Goal: Task Accomplishment & Management: Use online tool/utility

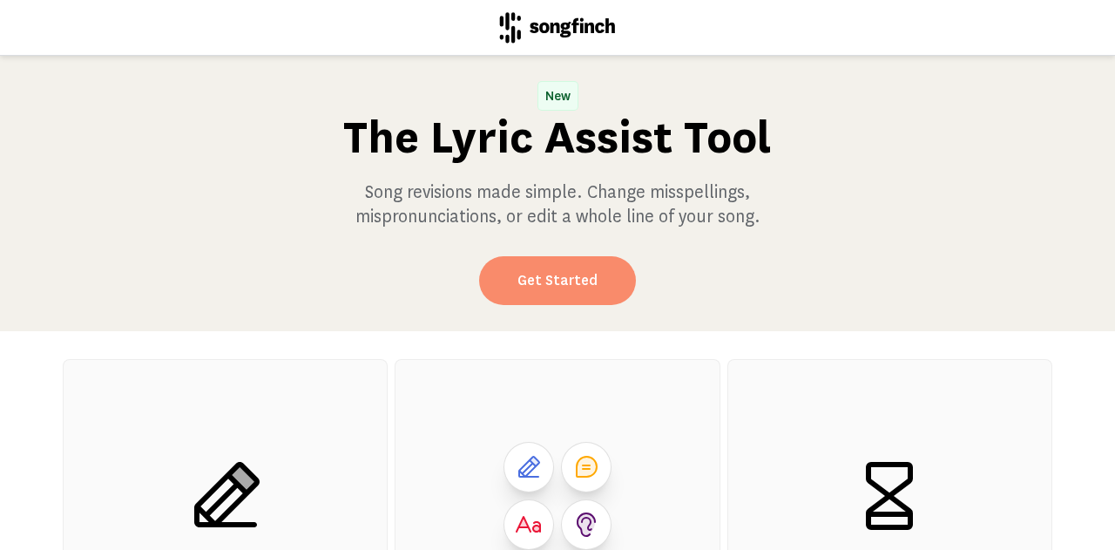
click at [523, 281] on link "Get Started" at bounding box center [557, 280] width 157 height 49
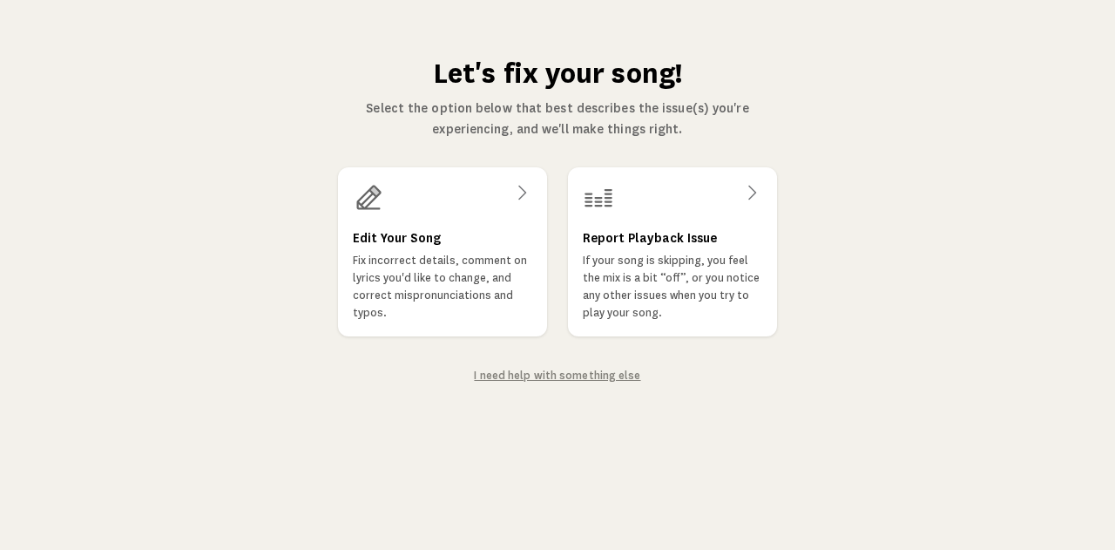
click at [462, 267] on p "Fix incorrect details, comment on lyrics you'd like to change, and correct misp…" at bounding box center [442, 287] width 179 height 70
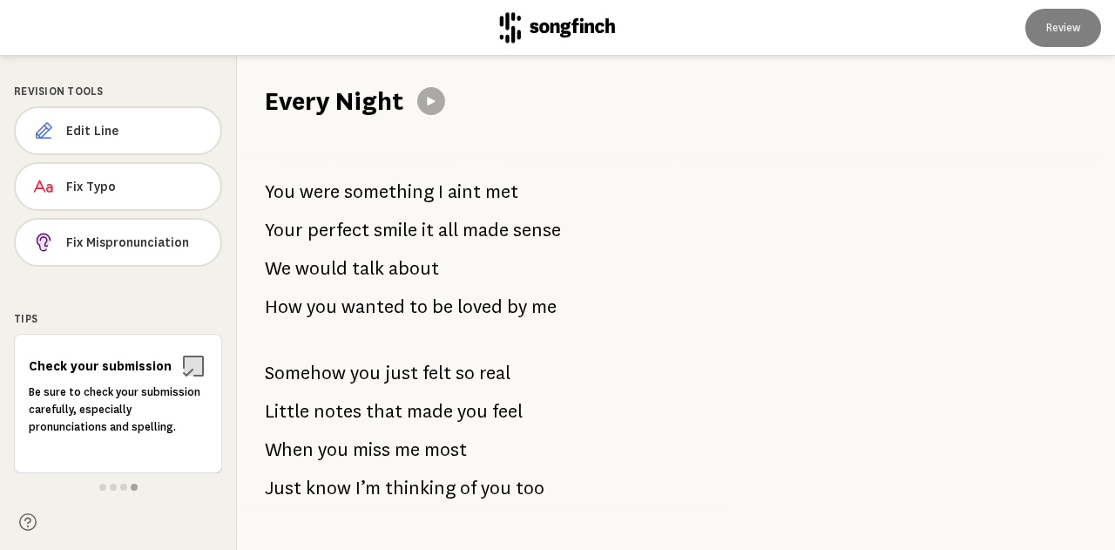
click at [514, 190] on span "met" at bounding box center [501, 191] width 33 height 35
click at [495, 190] on span "met" at bounding box center [501, 191] width 33 height 35
click at [152, 128] on span "Edit Line" at bounding box center [136, 130] width 140 height 17
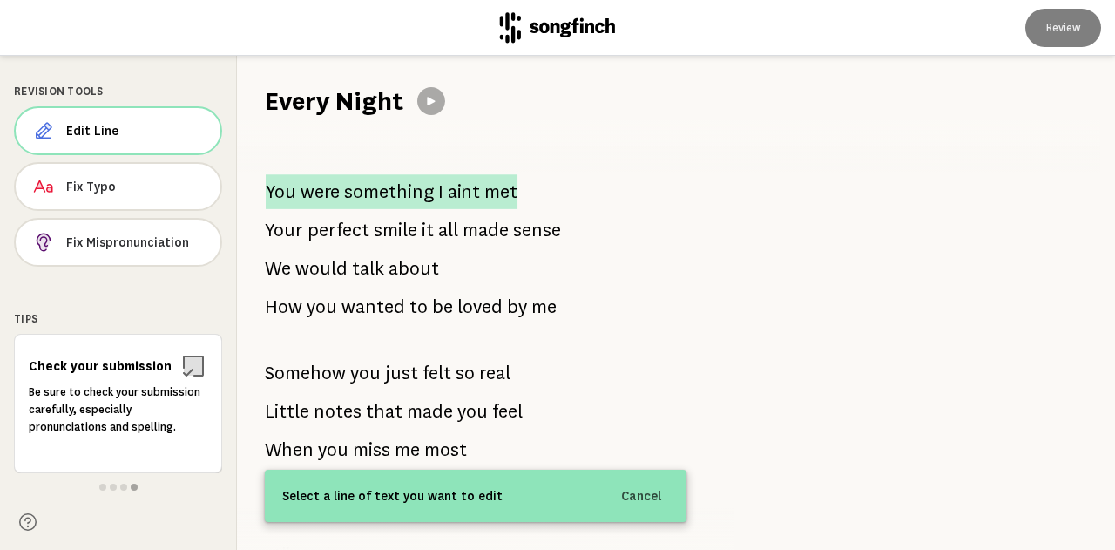
click at [365, 191] on span "something" at bounding box center [388, 191] width 89 height 35
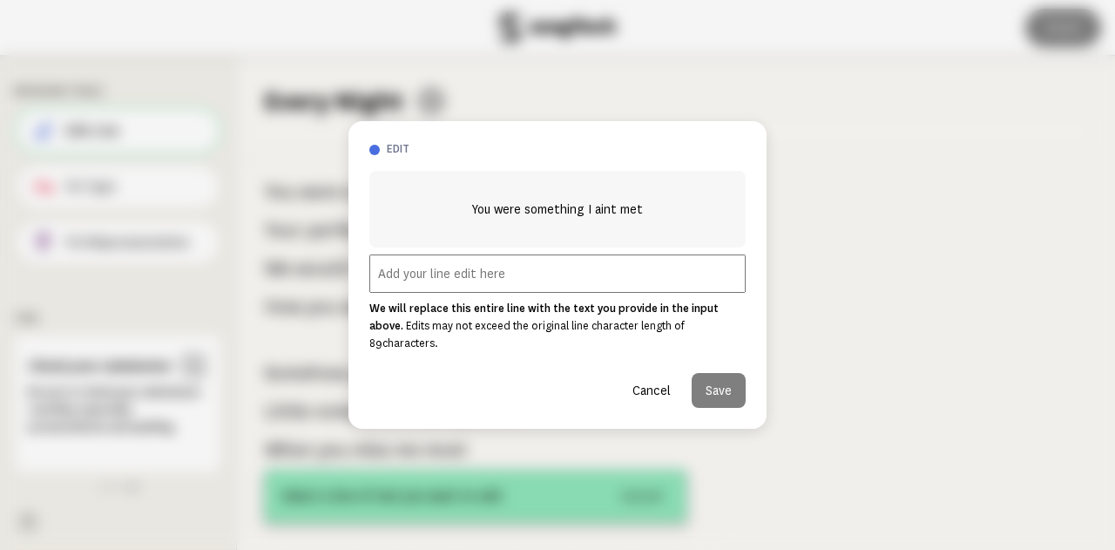
click at [526, 275] on input "text" at bounding box center [557, 273] width 376 height 38
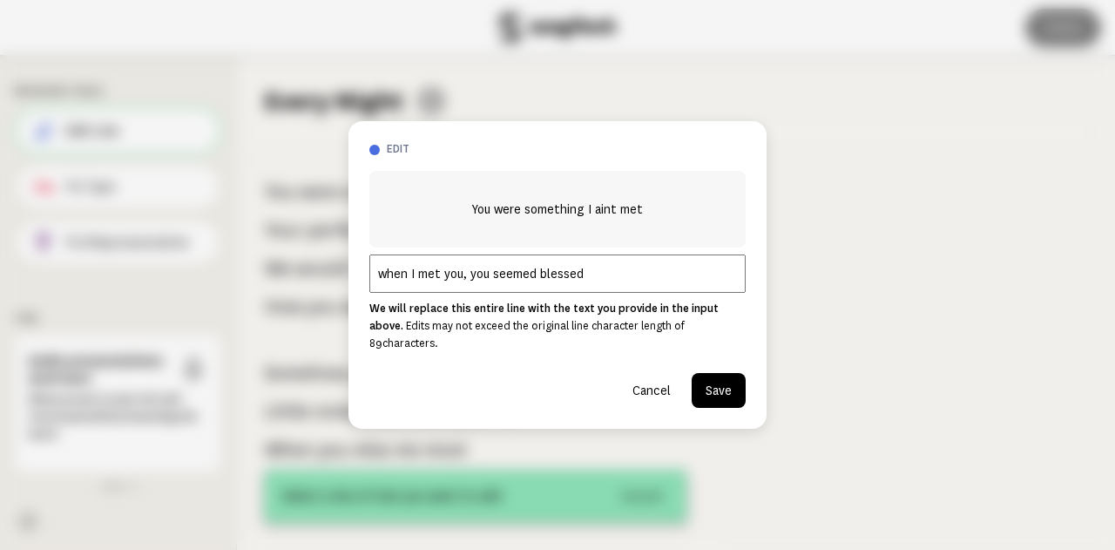
type input "when I met you, you seemed blessed"
click at [716, 373] on button "Save" at bounding box center [719, 390] width 54 height 35
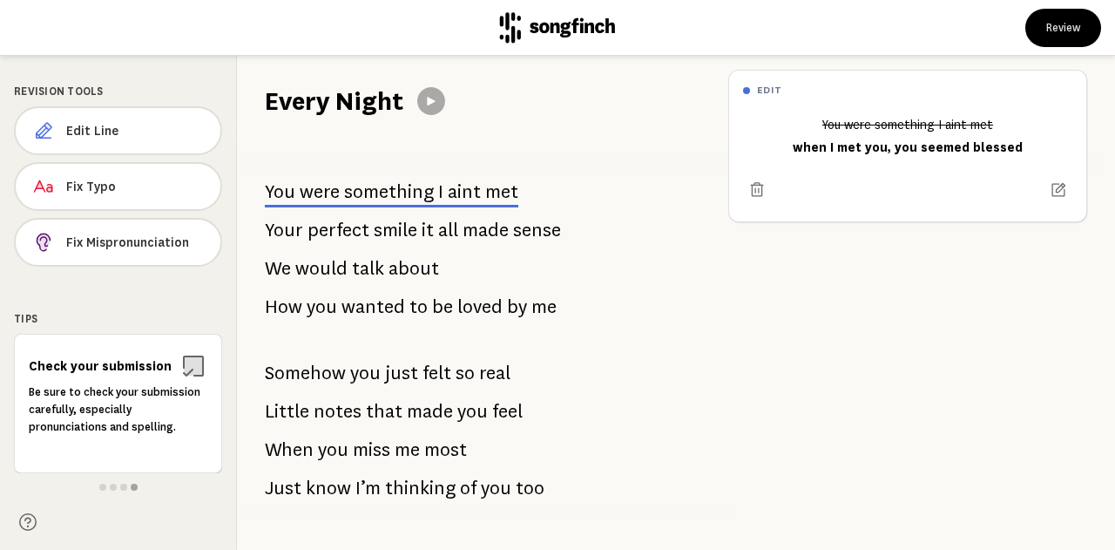
click at [411, 268] on span "about" at bounding box center [414, 268] width 51 height 35
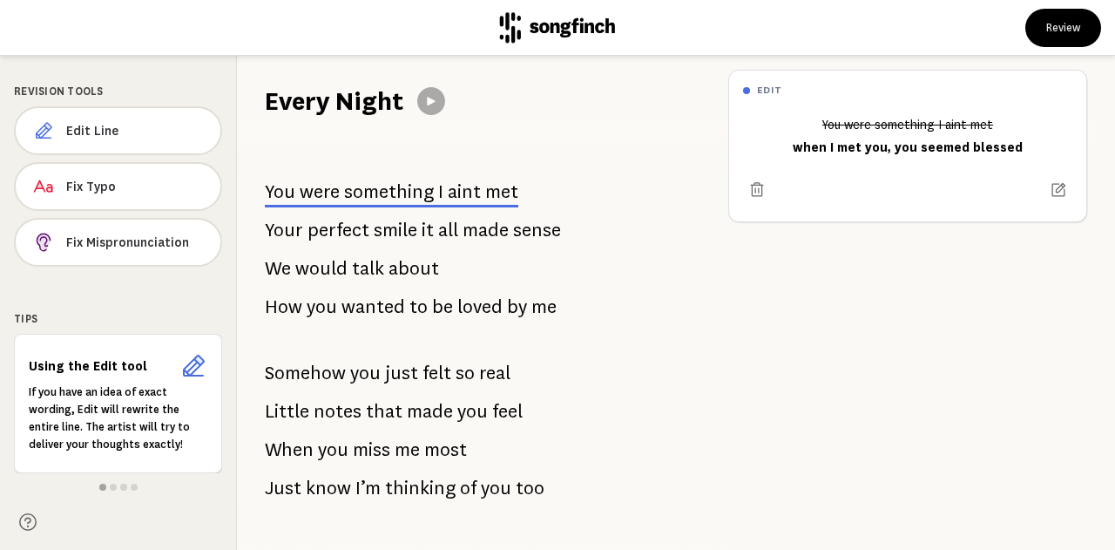
click at [411, 268] on span "about" at bounding box center [414, 268] width 51 height 35
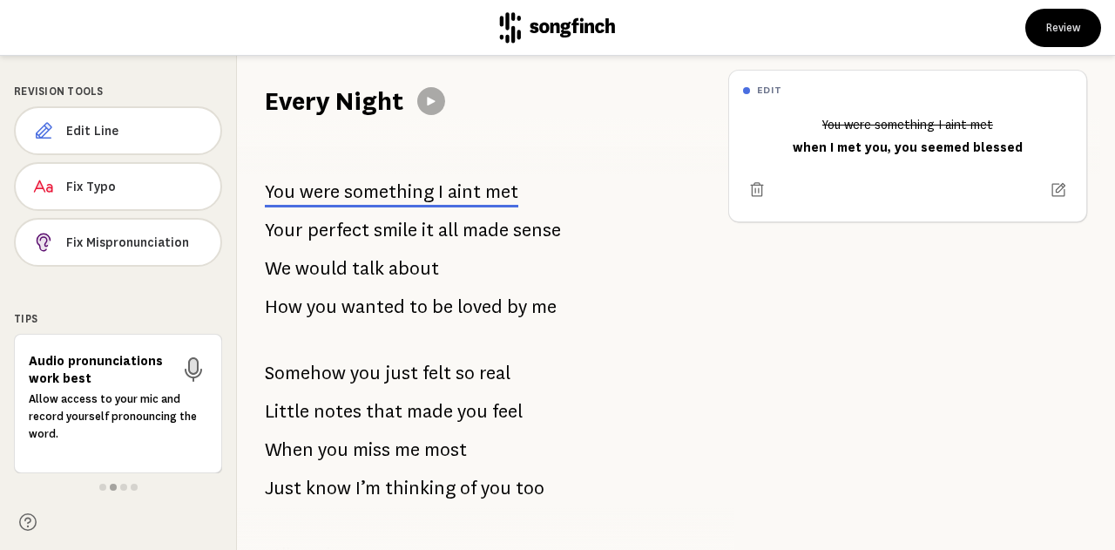
click at [410, 234] on span "smile" at bounding box center [396, 230] width 44 height 35
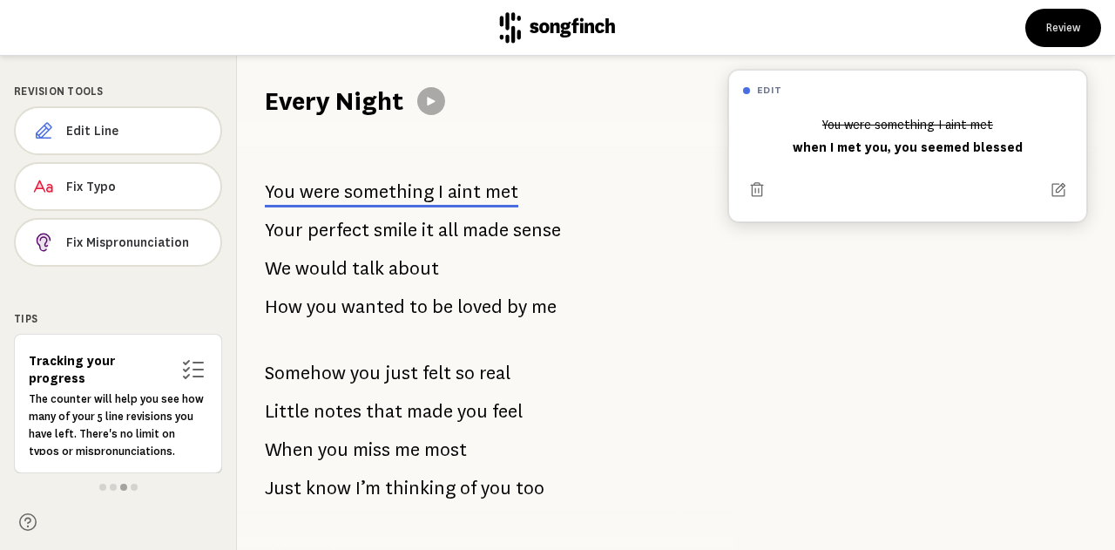
click at [861, 201] on div at bounding box center [907, 190] width 329 height 28
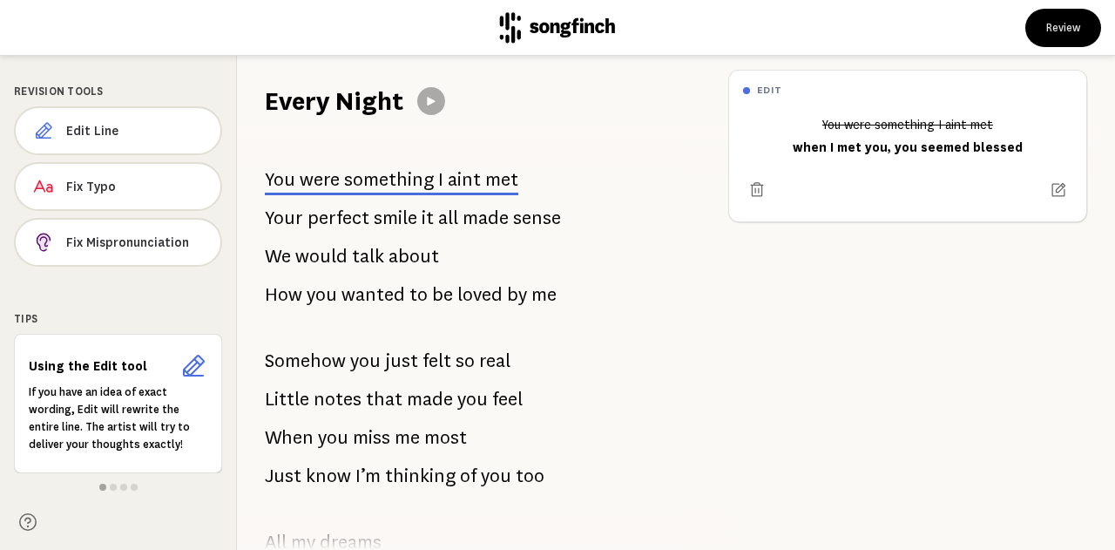
click at [507, 289] on span "by" at bounding box center [517, 294] width 20 height 35
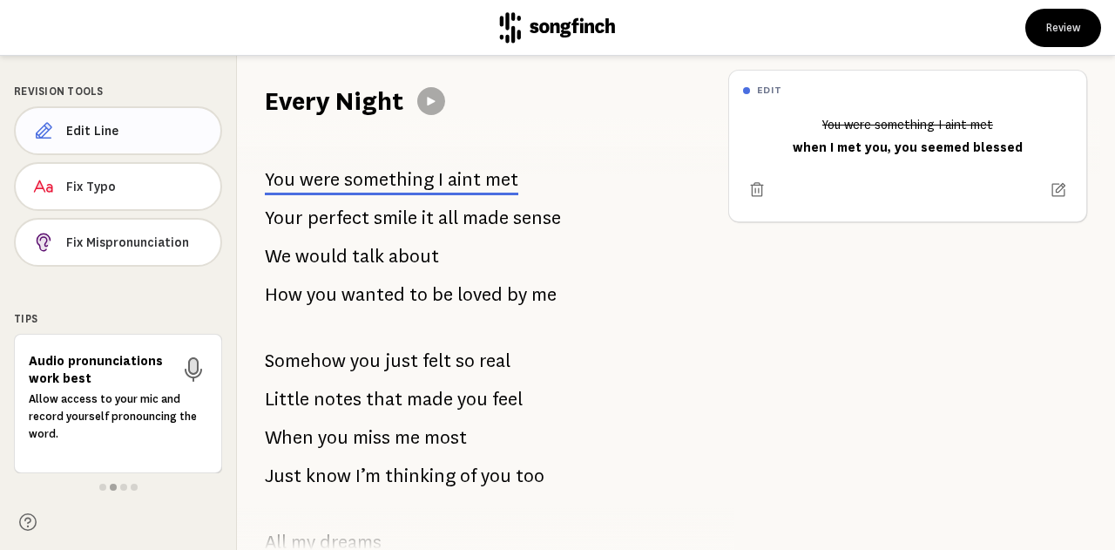
click at [126, 132] on span "Edit Line" at bounding box center [136, 130] width 140 height 17
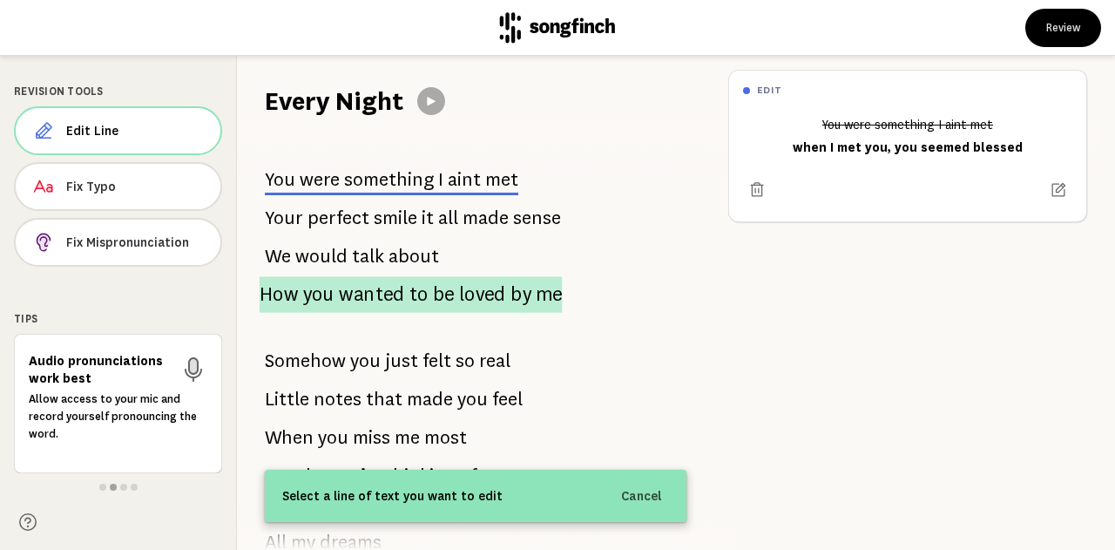
click at [364, 292] on span "wanted" at bounding box center [372, 294] width 66 height 37
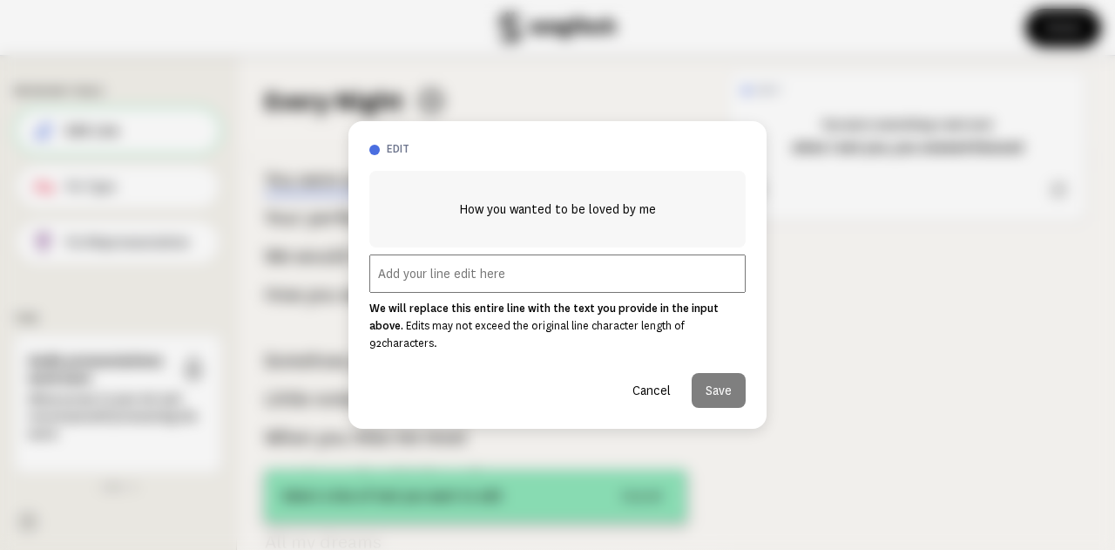
click at [435, 291] on input "text" at bounding box center [557, 273] width 376 height 38
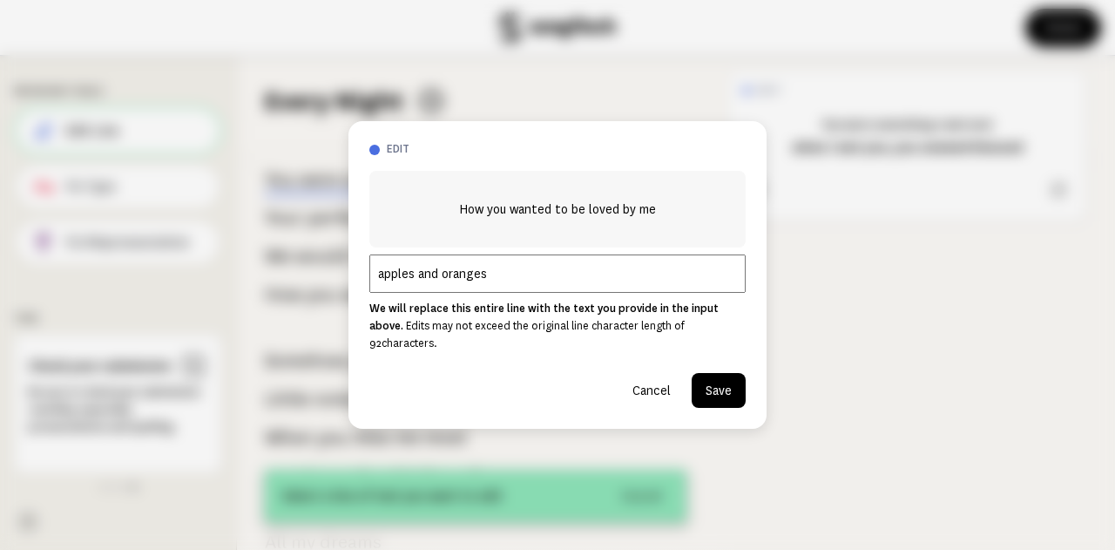
type input "apples and oranges"
click at [726, 388] on button "Save" at bounding box center [719, 390] width 54 height 35
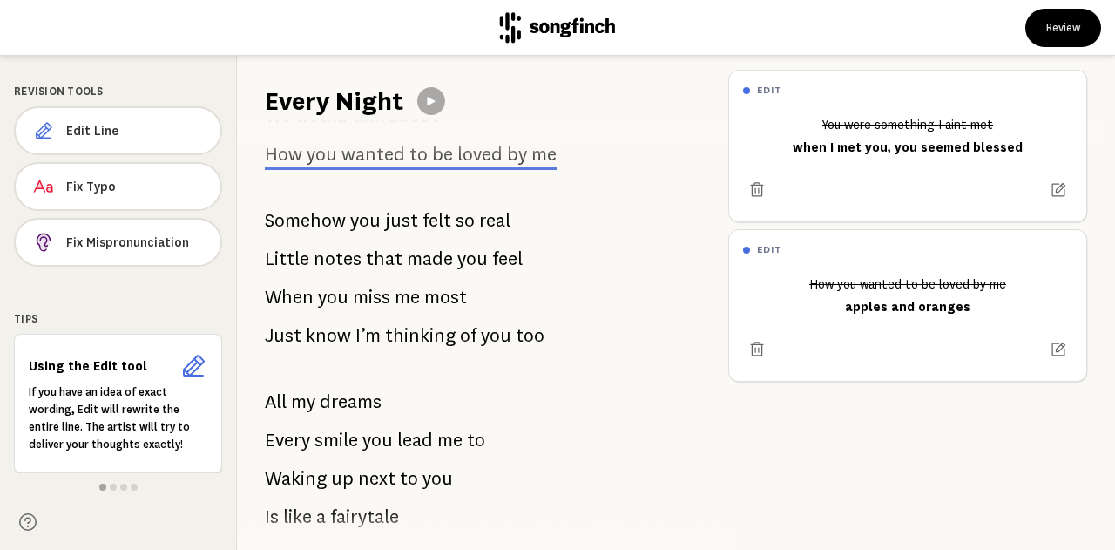
scroll to position [153, 0]
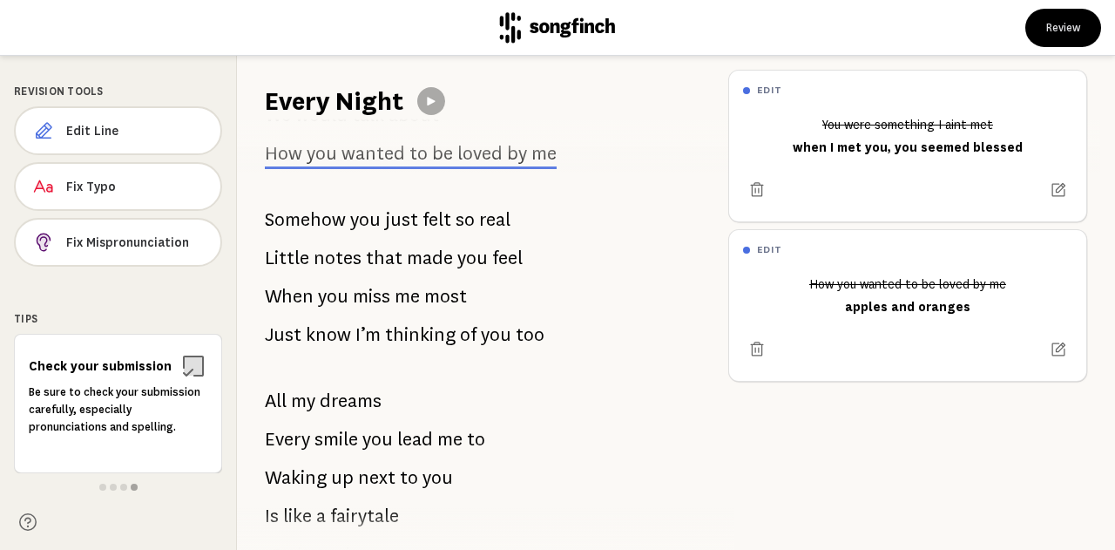
drag, startPoint x: 267, startPoint y: 216, endPoint x: 327, endPoint y: 250, distance: 69.1
click at [327, 250] on div "You were something I aint met Your perfect smile it all made sense We would tal…" at bounding box center [475, 334] width 477 height 431
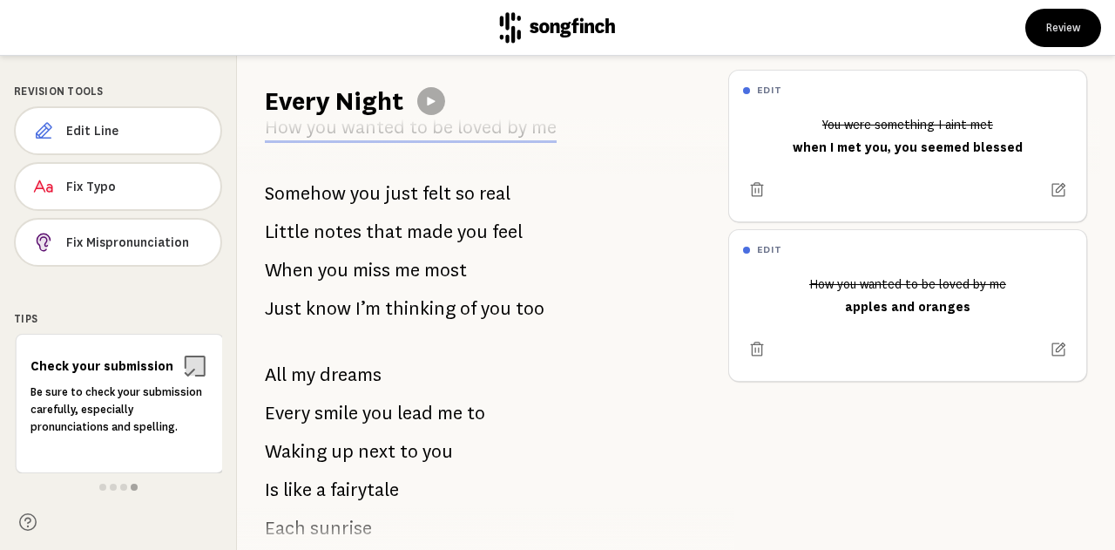
scroll to position [190, 0]
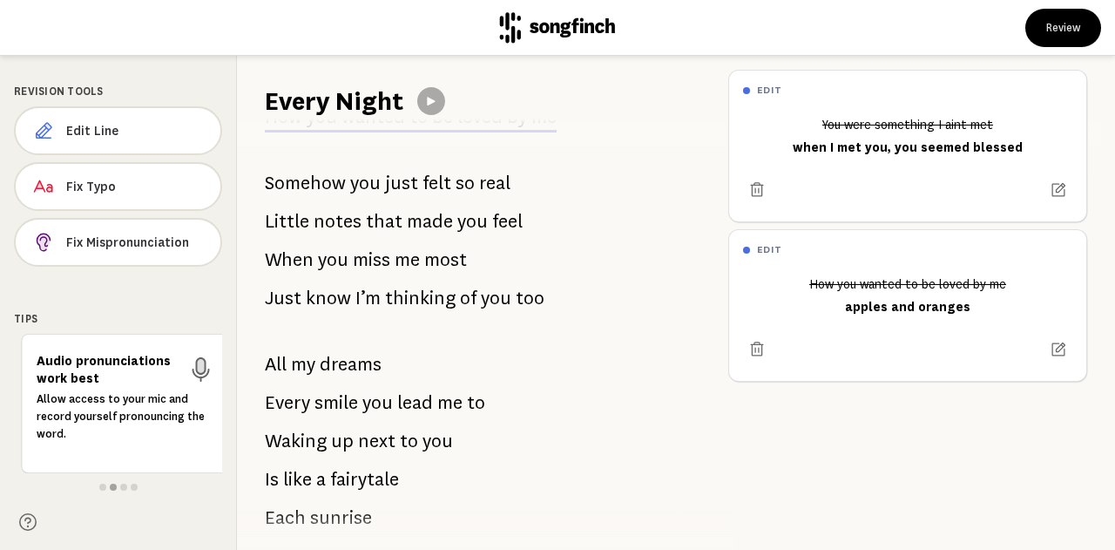
click at [407, 182] on span "just" at bounding box center [401, 183] width 33 height 35
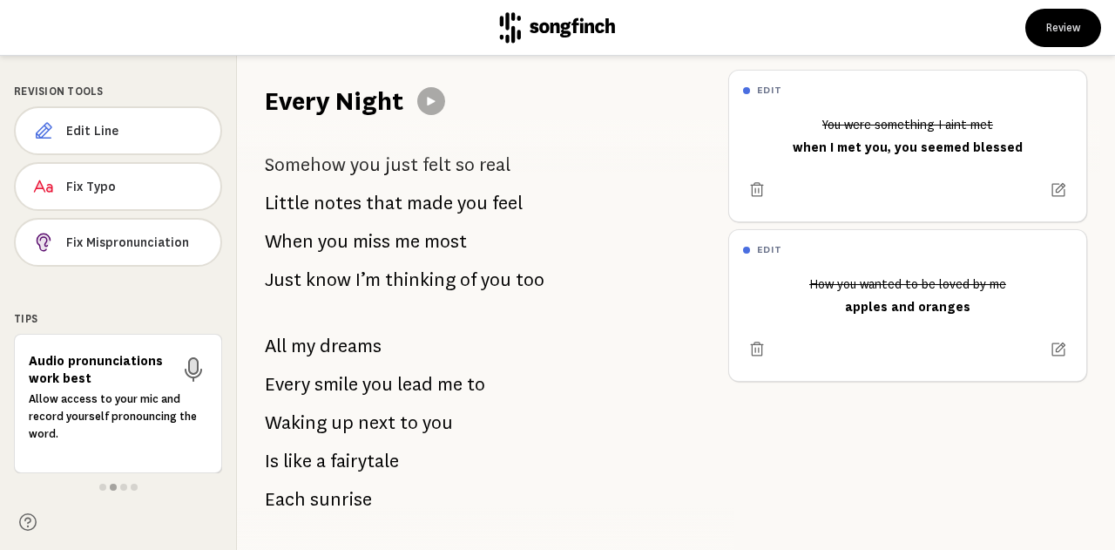
click at [403, 166] on span "just" at bounding box center [401, 164] width 33 height 35
click at [152, 125] on span "Edit Line" at bounding box center [135, 130] width 139 height 17
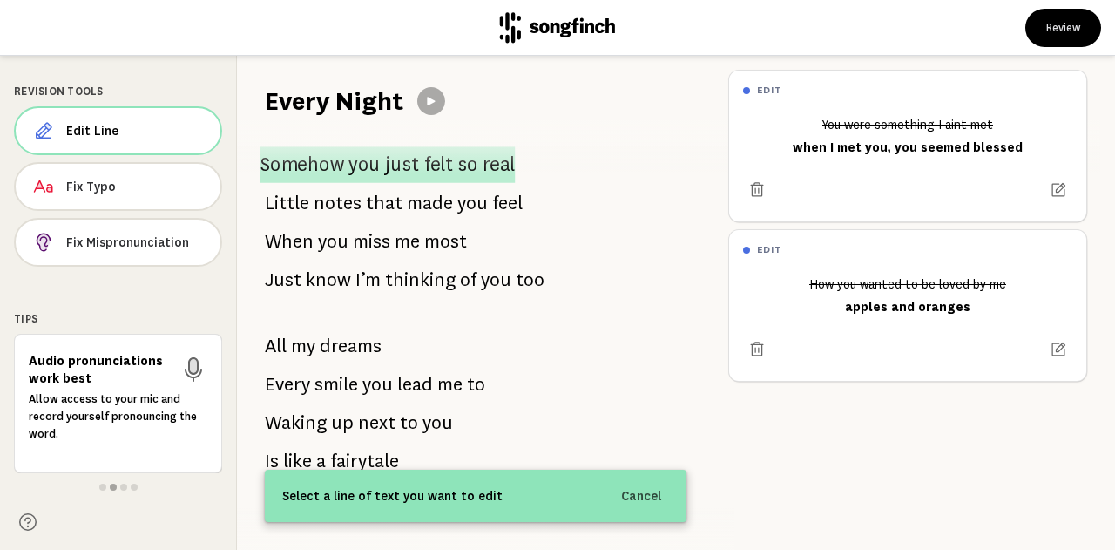
click at [352, 161] on span "you" at bounding box center [364, 164] width 31 height 37
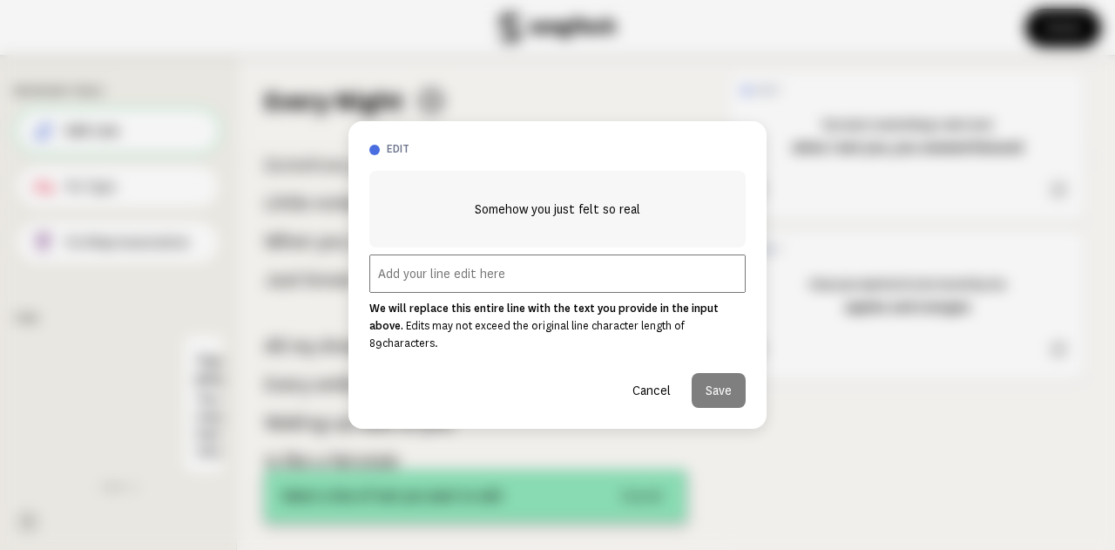
click at [568, 274] on input "text" at bounding box center [557, 273] width 376 height 38
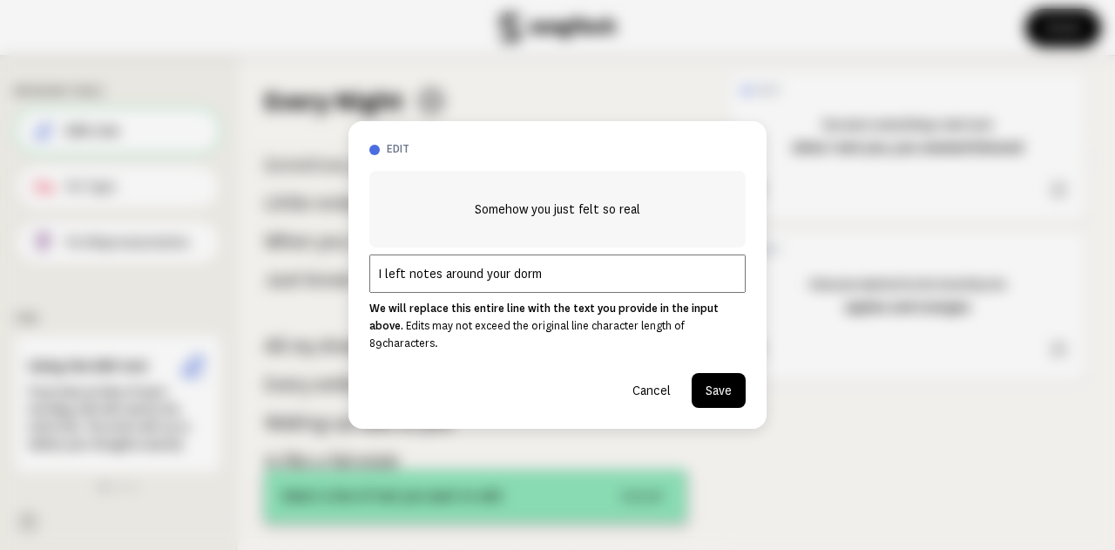
type input "I left notes around your dorm"
click at [719, 376] on button "Save" at bounding box center [719, 390] width 54 height 35
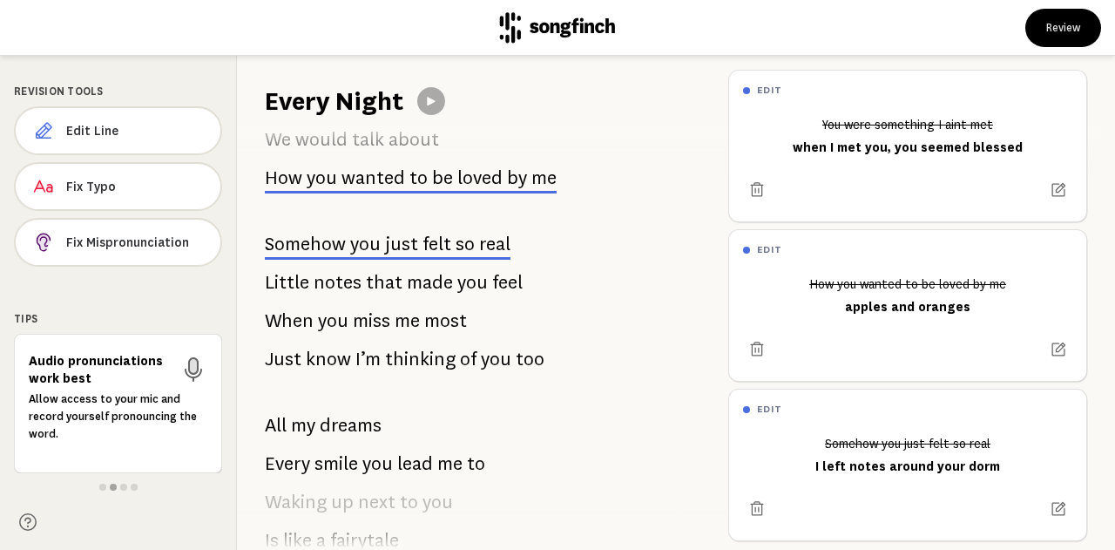
scroll to position [132, 0]
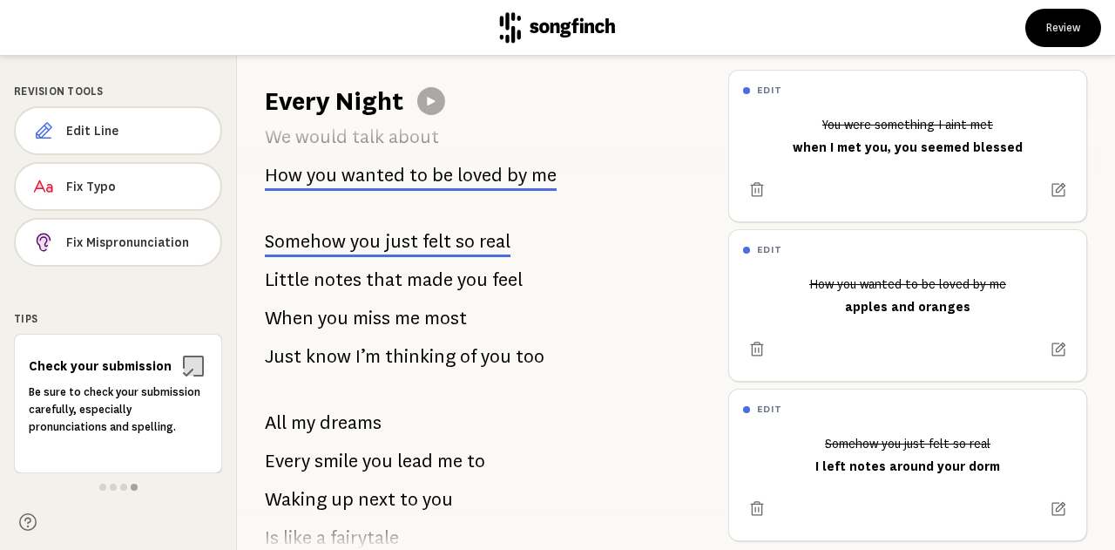
click at [457, 278] on span "you" at bounding box center [472, 279] width 30 height 35
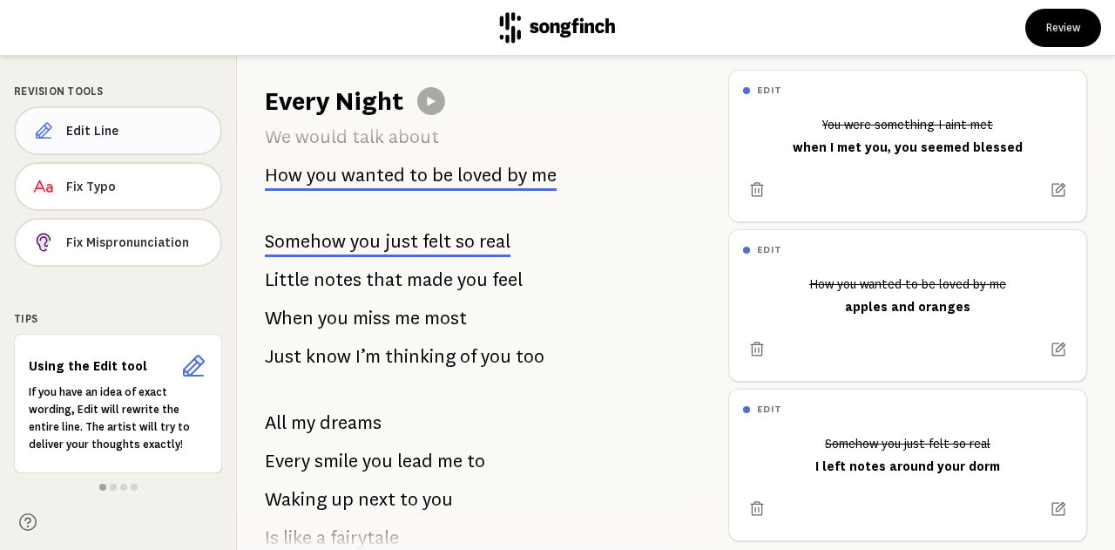
click at [178, 120] on button "Edit Line" at bounding box center [118, 130] width 208 height 49
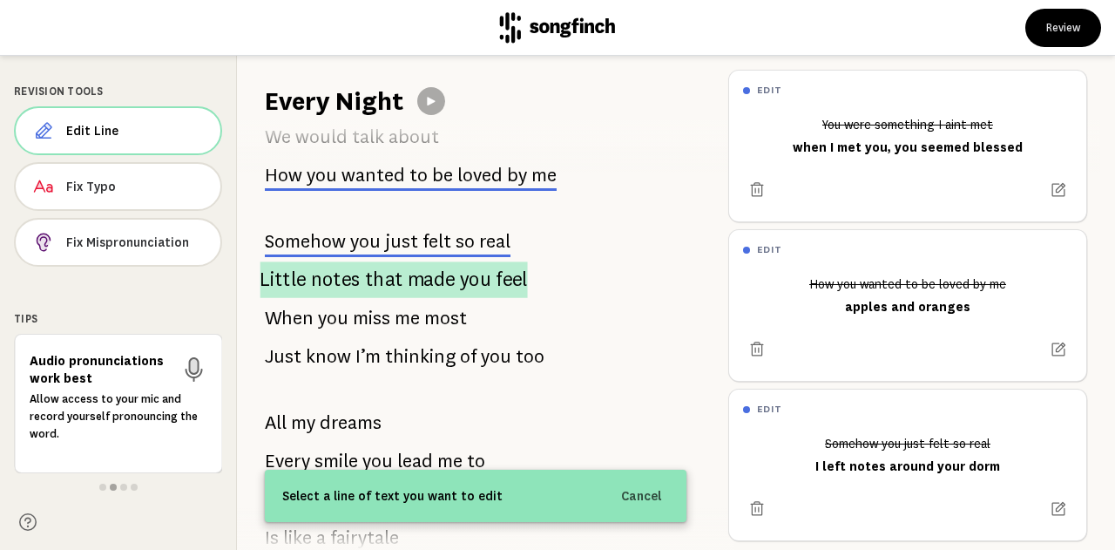
click at [322, 273] on span "notes" at bounding box center [336, 279] width 50 height 37
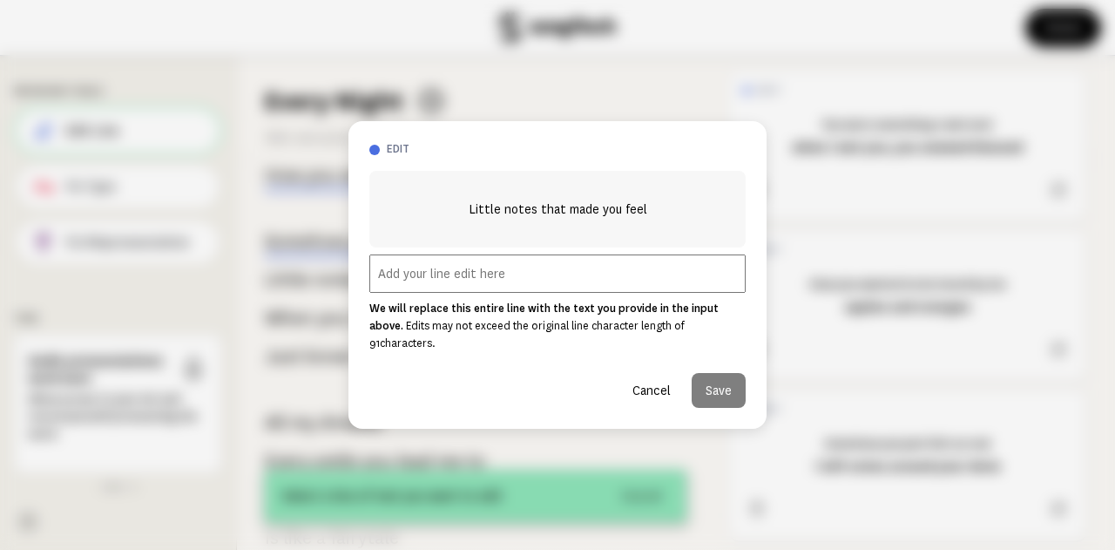
click at [432, 290] on input "text" at bounding box center [557, 273] width 376 height 38
type input "c"
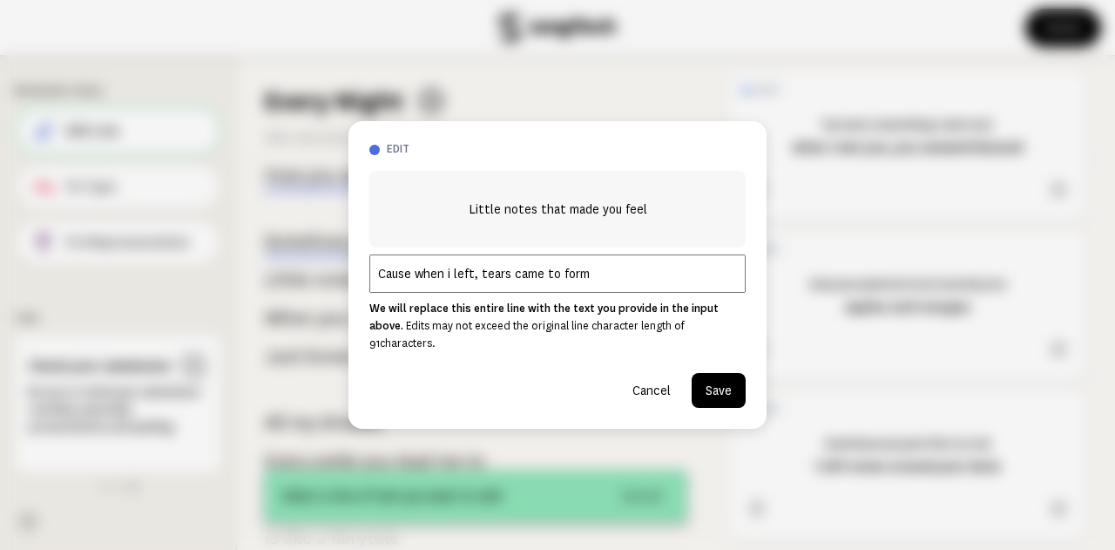
type input "Cause when i left, tears came to form"
click at [711, 376] on button "Save" at bounding box center [719, 390] width 54 height 35
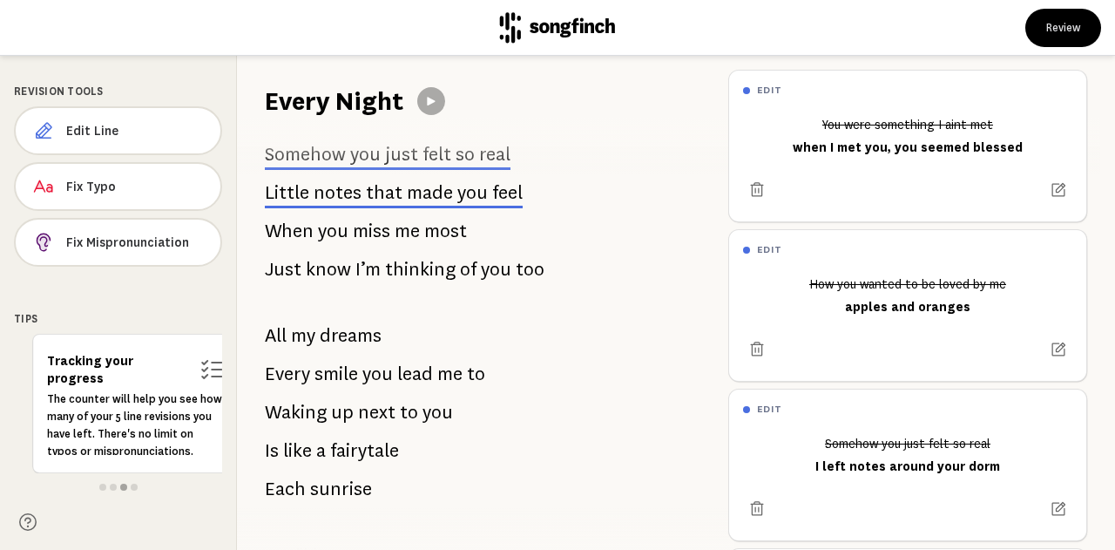
scroll to position [221, 0]
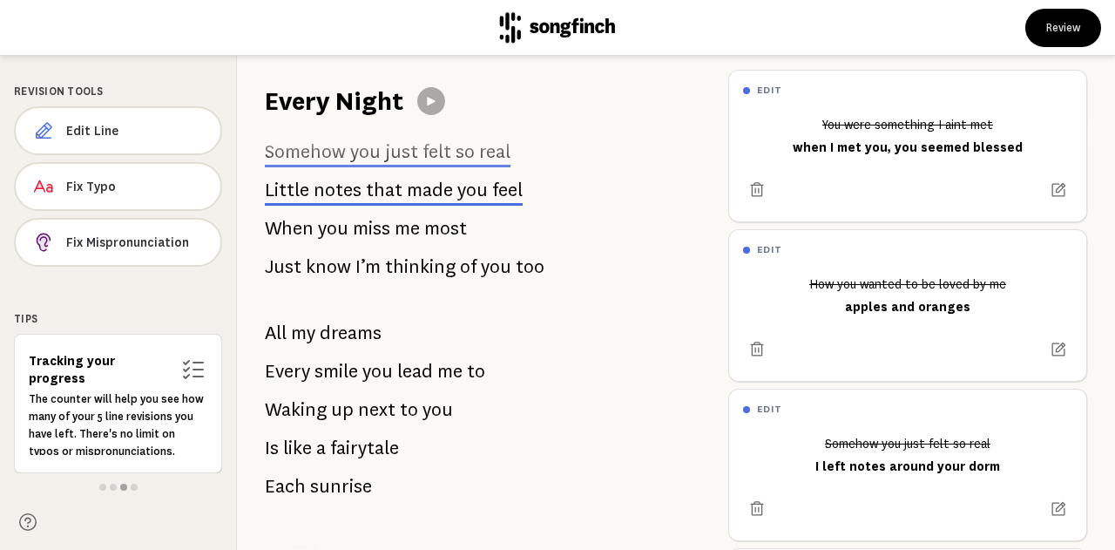
click at [388, 228] on span "miss" at bounding box center [371, 228] width 37 height 35
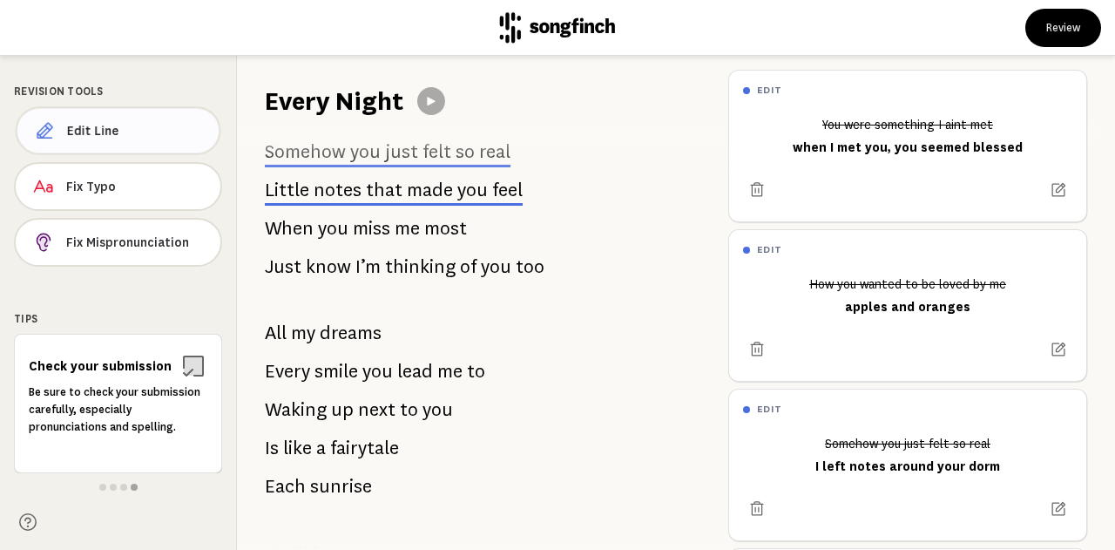
click at [161, 128] on span "Edit Line" at bounding box center [136, 130] width 139 height 17
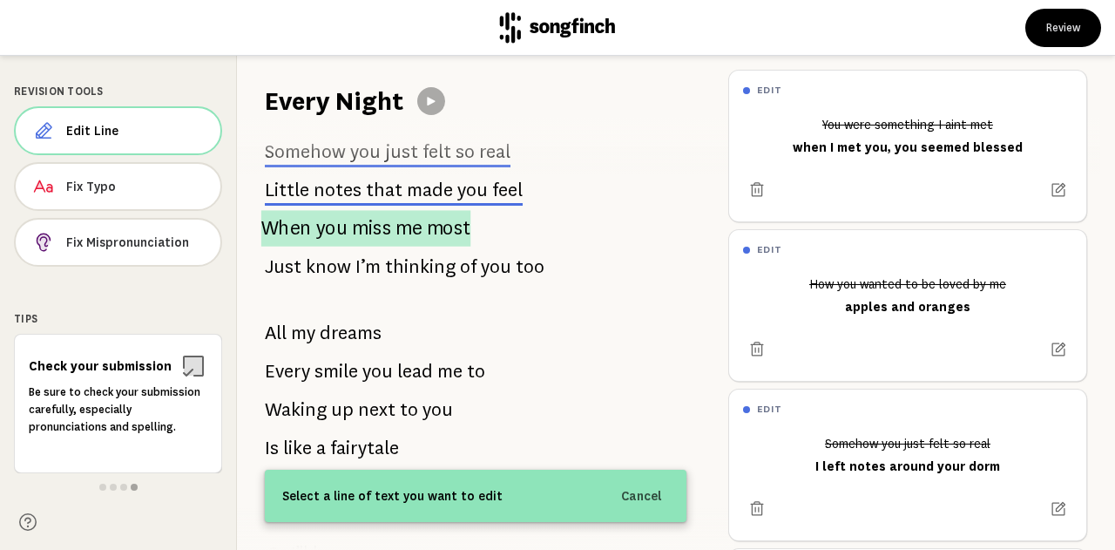
click at [390, 233] on p "When you miss me most" at bounding box center [366, 228] width 210 height 37
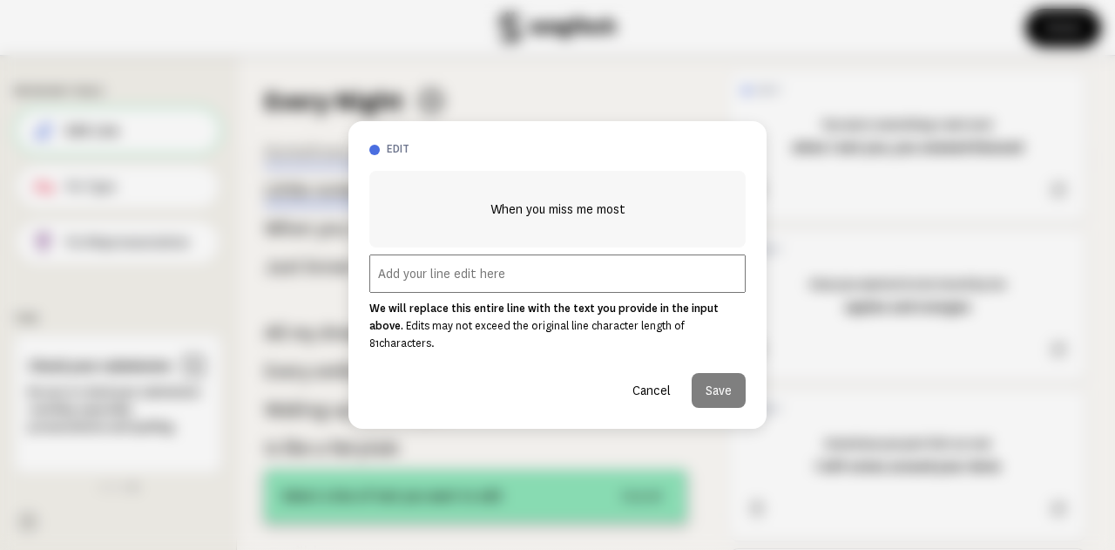
click at [453, 284] on input "text" at bounding box center [557, 273] width 376 height 38
drag, startPoint x: 491, startPoint y: 218, endPoint x: 666, endPoint y: 218, distance: 174.3
click at [666, 218] on div "When you miss me most" at bounding box center [557, 209] width 376 height 77
copy span "When you miss me most"
click at [586, 218] on span "When you miss me most" at bounding box center [558, 209] width 135 height 21
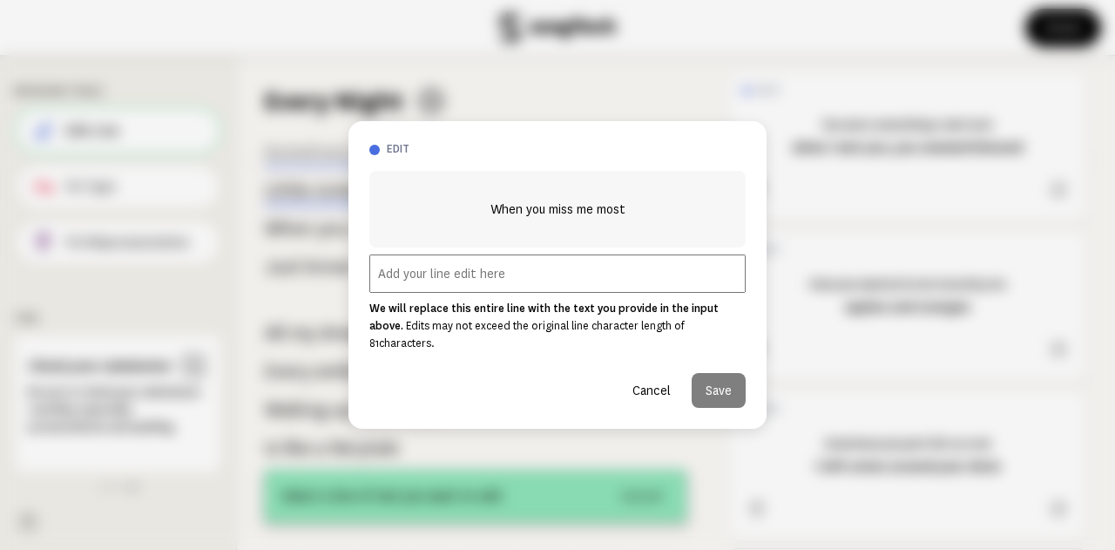
click at [504, 271] on input "text" at bounding box center [557, 273] width 376 height 38
paste input "When you miss me most"
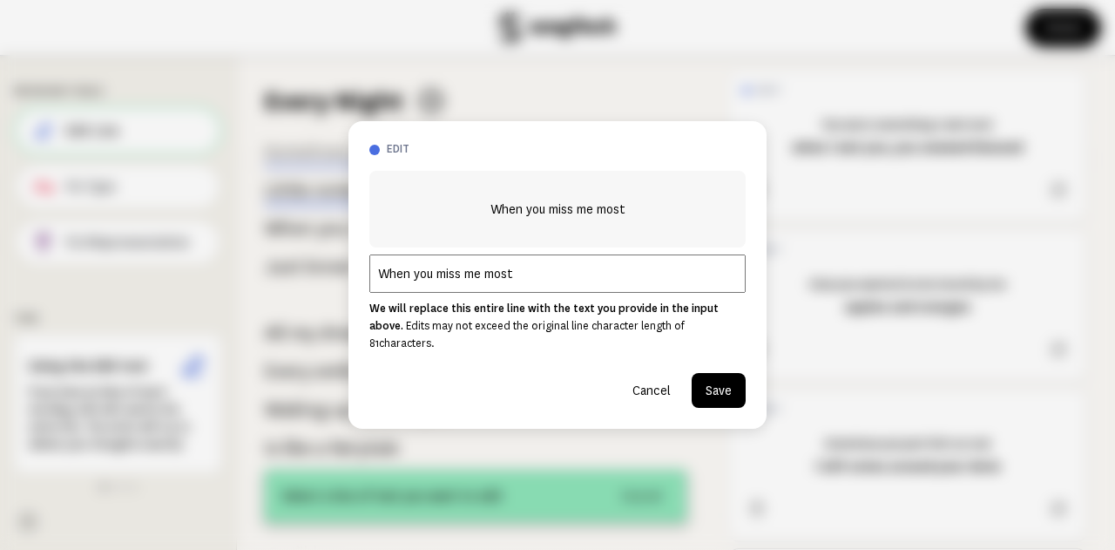
click at [460, 285] on input "When you miss me most" at bounding box center [557, 273] width 376 height 38
type input "When you missed me most"
click at [727, 378] on button "Save" at bounding box center [719, 390] width 54 height 35
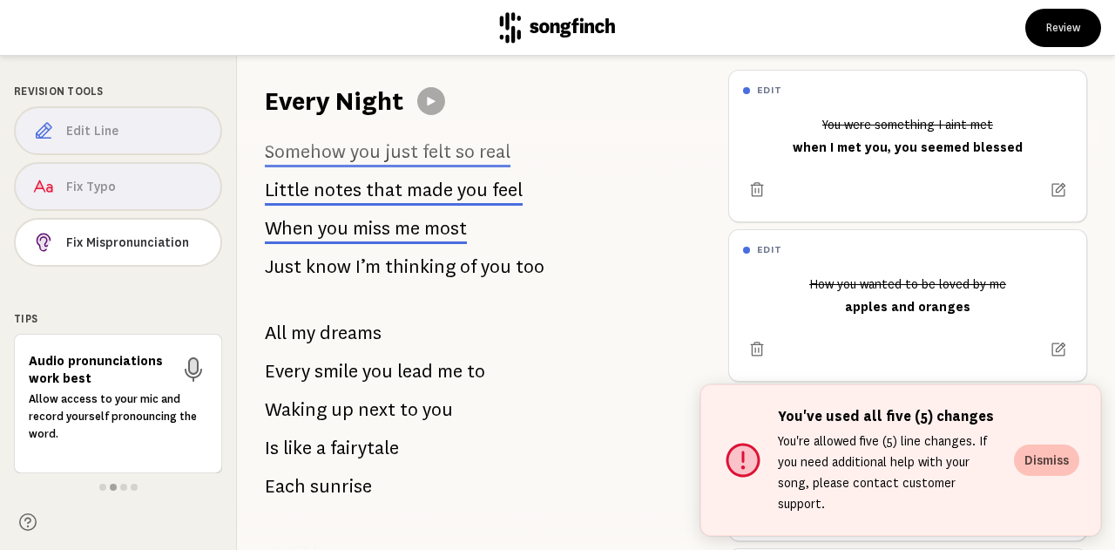
click at [1051, 473] on button "Dismiss" at bounding box center [1046, 459] width 65 height 31
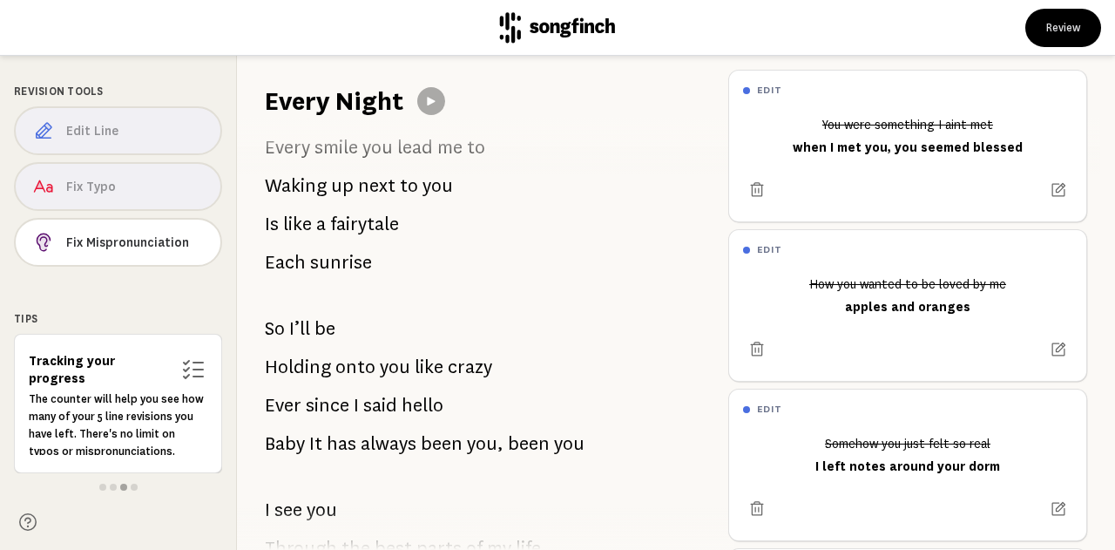
scroll to position [446, 0]
click at [316, 371] on span "Holding" at bounding box center [298, 366] width 66 height 35
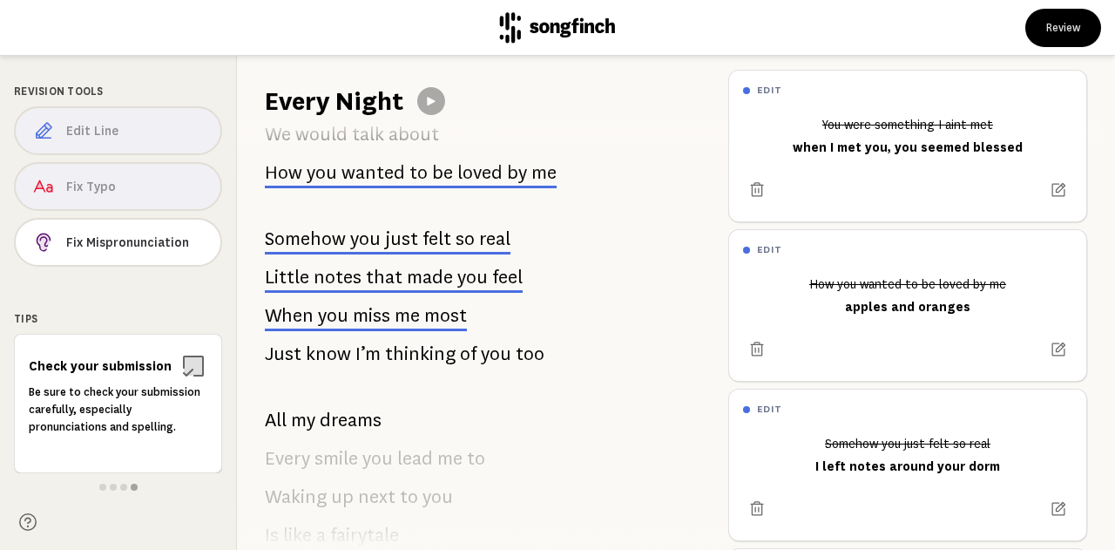
scroll to position [0, 0]
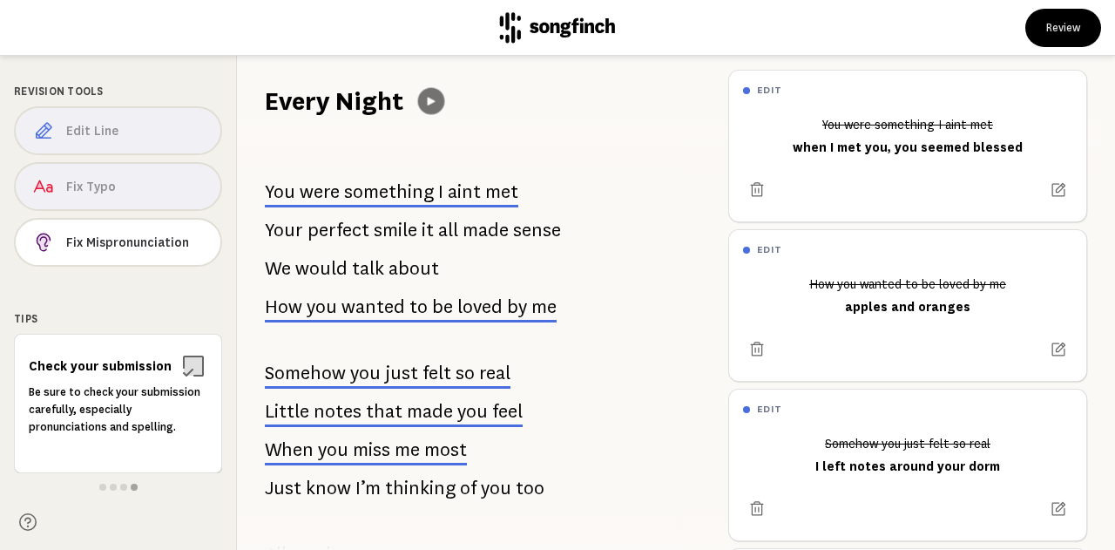
click at [432, 108] on button at bounding box center [431, 101] width 27 height 27
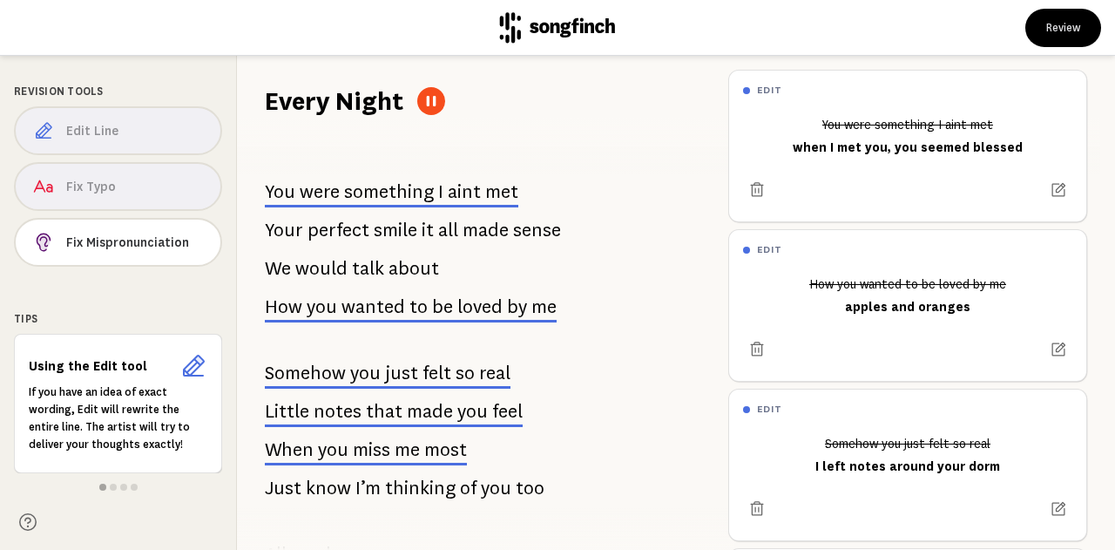
click at [667, 131] on div "You were something I aint met Your perfect smile it all made sense We would tal…" at bounding box center [475, 334] width 477 height 431
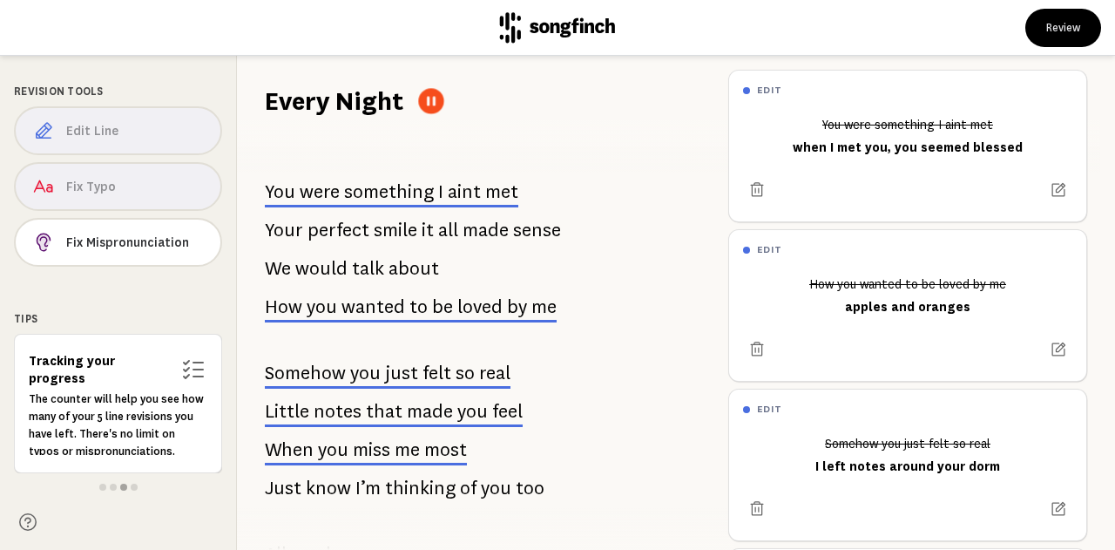
click at [433, 105] on icon at bounding box center [431, 102] width 9 height 10
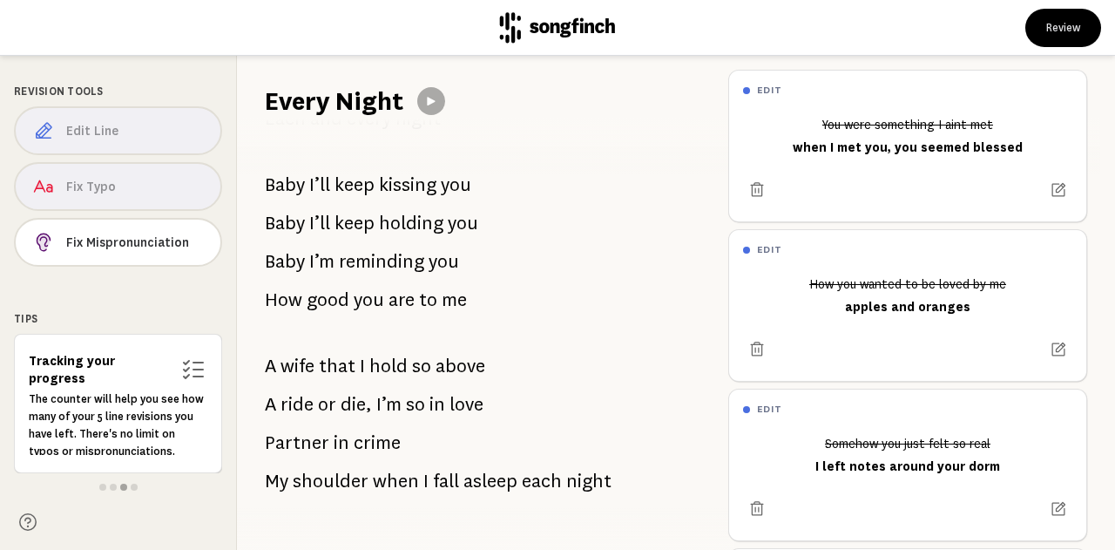
scroll to position [2785, 0]
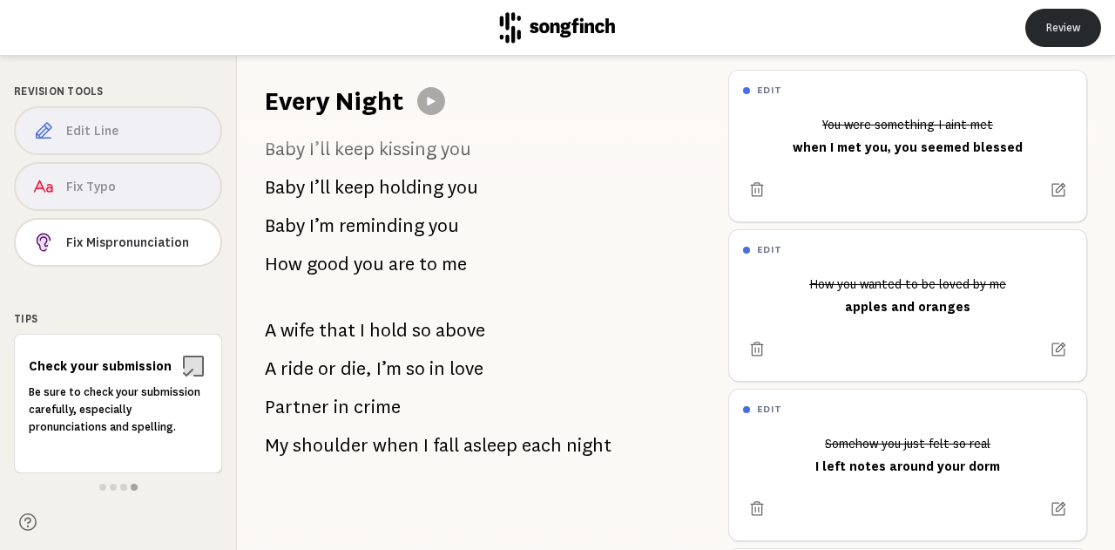
click at [1060, 32] on button "Review" at bounding box center [1064, 28] width 76 height 38
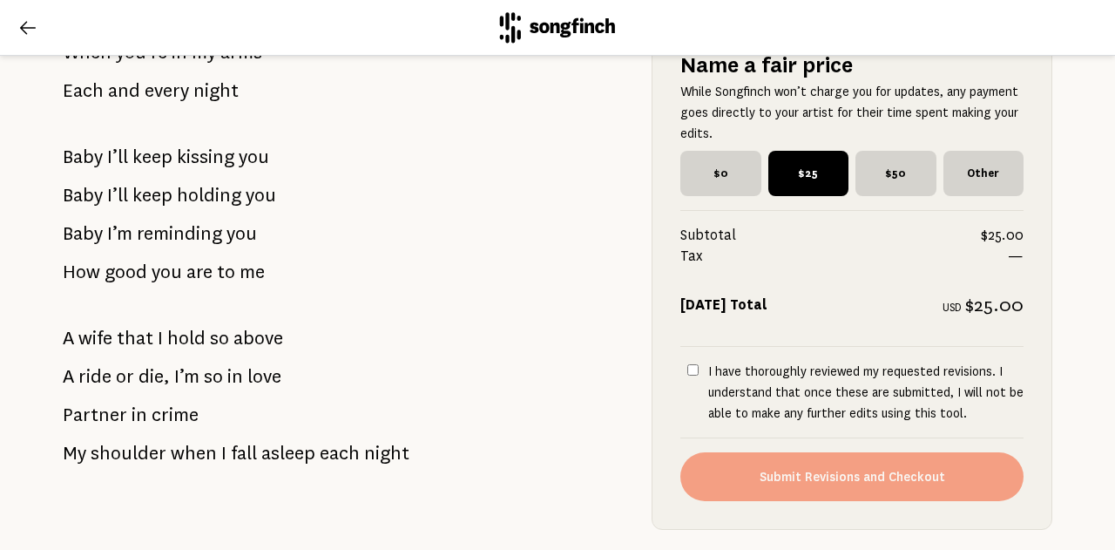
scroll to position [2932, 0]
click at [718, 186] on span "$0" at bounding box center [720, 172] width 79 height 44
click at [692, 161] on input "$0" at bounding box center [686, 155] width 11 height 11
radio input "true"
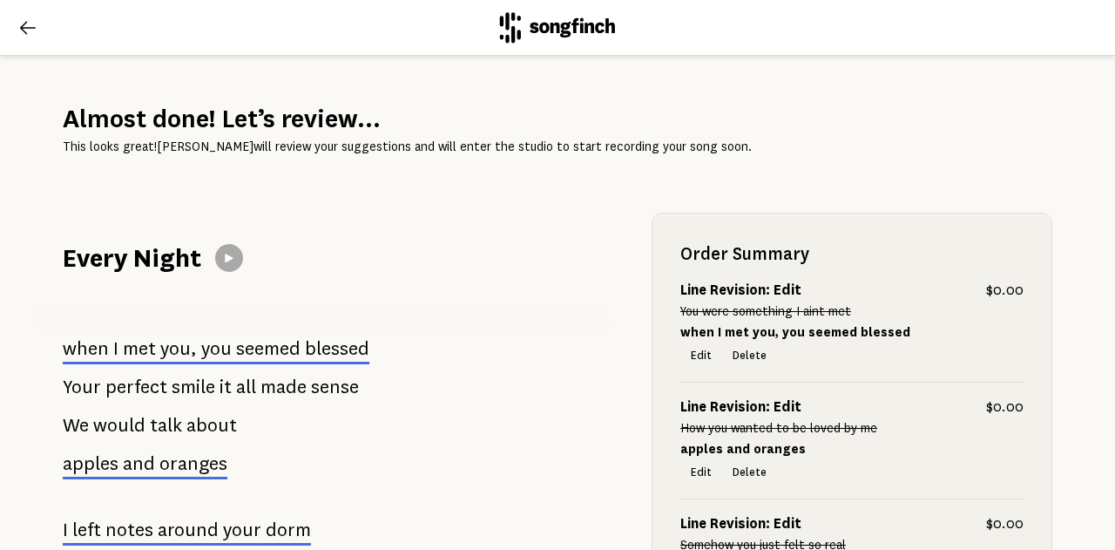
scroll to position [10, 0]
drag, startPoint x: 24, startPoint y: 328, endPoint x: 193, endPoint y: 398, distance: 182.0
click at [193, 398] on div "Almost done! Let’s review... This looks great! [PERSON_NAME] will review your s…" at bounding box center [557, 303] width 1115 height 494
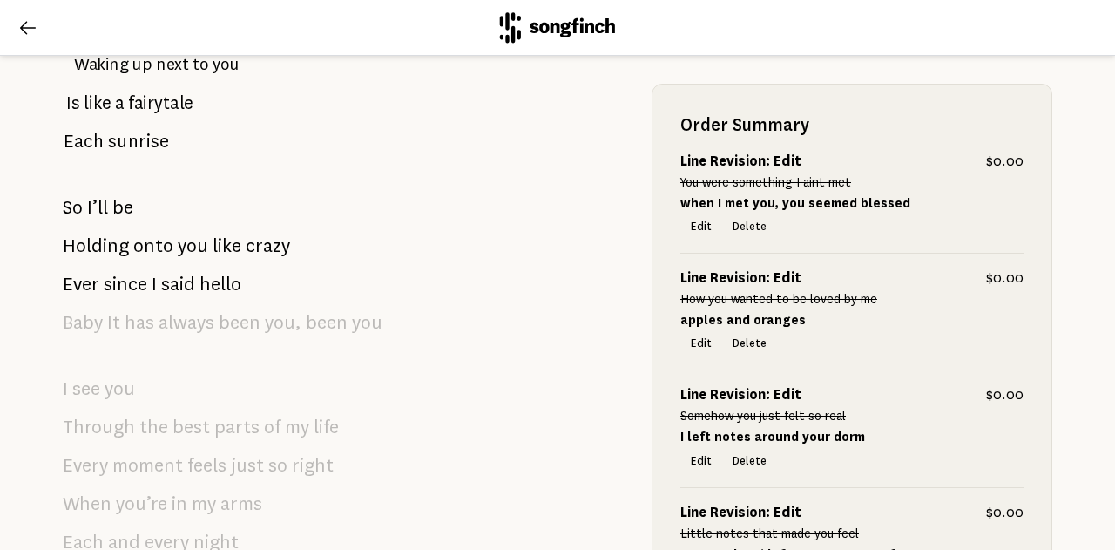
scroll to position [607, 0]
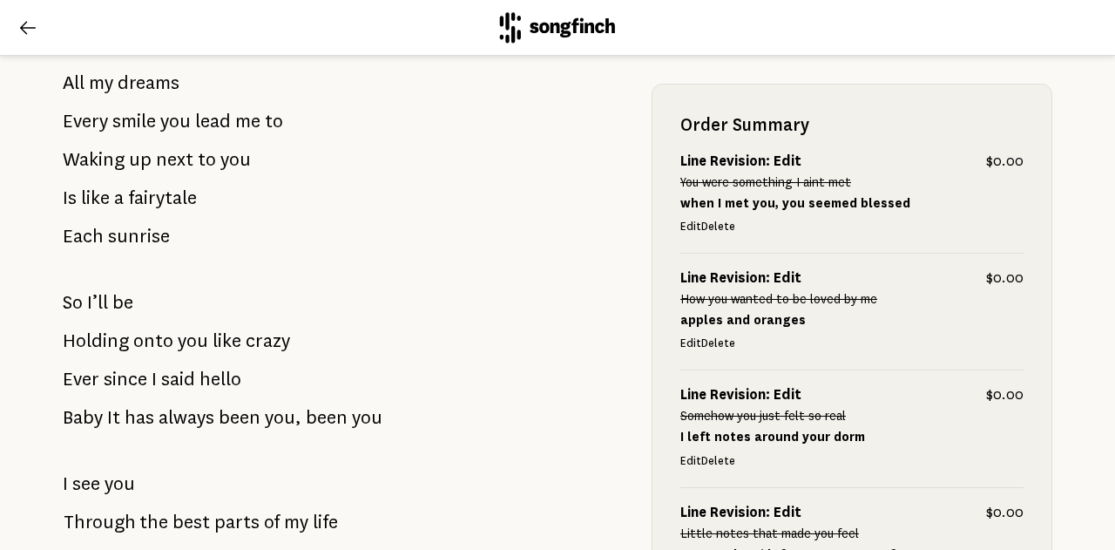
scroll to position [643, 0]
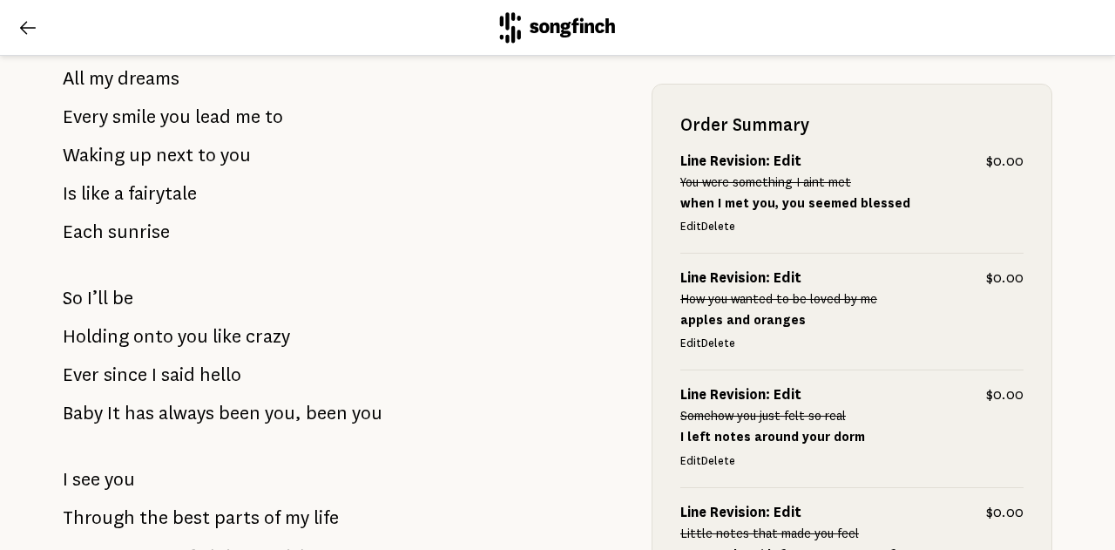
click at [25, 43] on header at bounding box center [557, 28] width 1115 height 56
click at [19, 34] on icon at bounding box center [27, 27] width 21 height 21
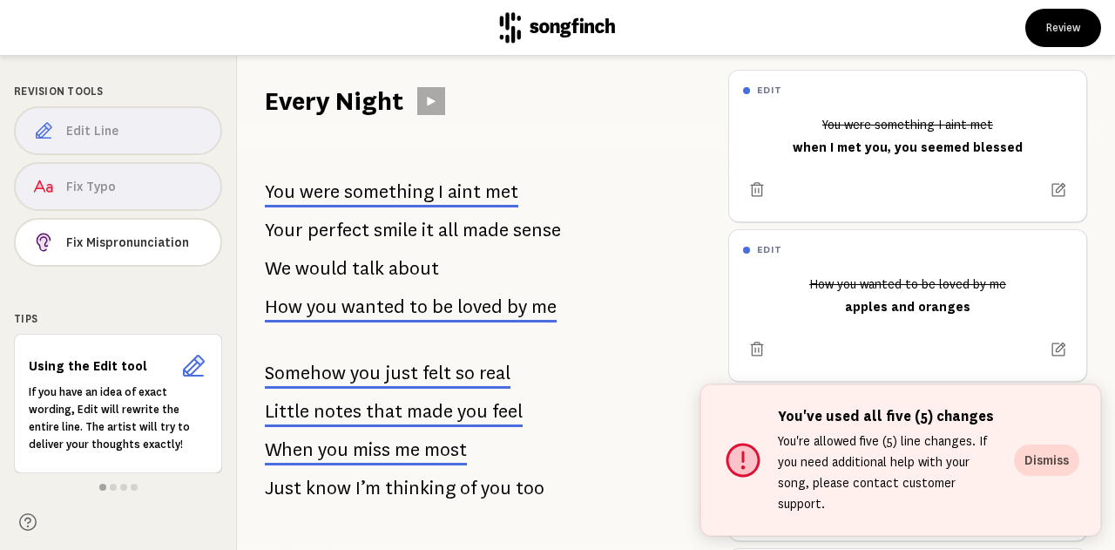
click at [849, 471] on p "You're allowed five (5) line changes. If you need additional help with your son…" at bounding box center [889, 472] width 222 height 84
drag, startPoint x: 857, startPoint y: 505, endPoint x: 1019, endPoint y: 476, distance: 164.6
click at [1019, 476] on div "You've used all five (5) changes You're allowed five (5) line changes. If you n…" at bounding box center [901, 460] width 401 height 152
click at [575, 32] on icon at bounding box center [557, 27] width 115 height 30
click at [547, 32] on icon at bounding box center [557, 27] width 115 height 30
